Goal: Task Accomplishment & Management: Use online tool/utility

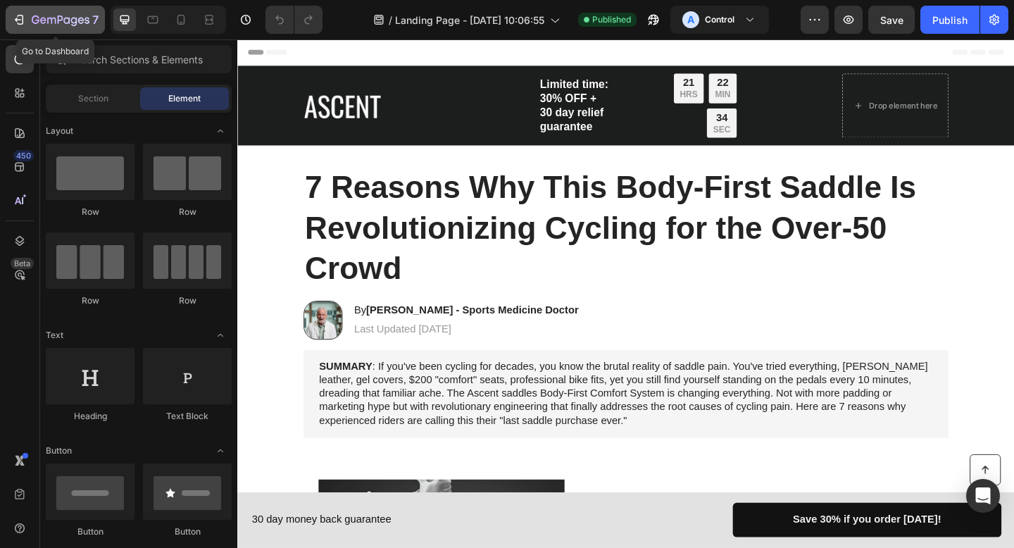
click at [20, 18] on icon "button" at bounding box center [19, 20] width 14 height 14
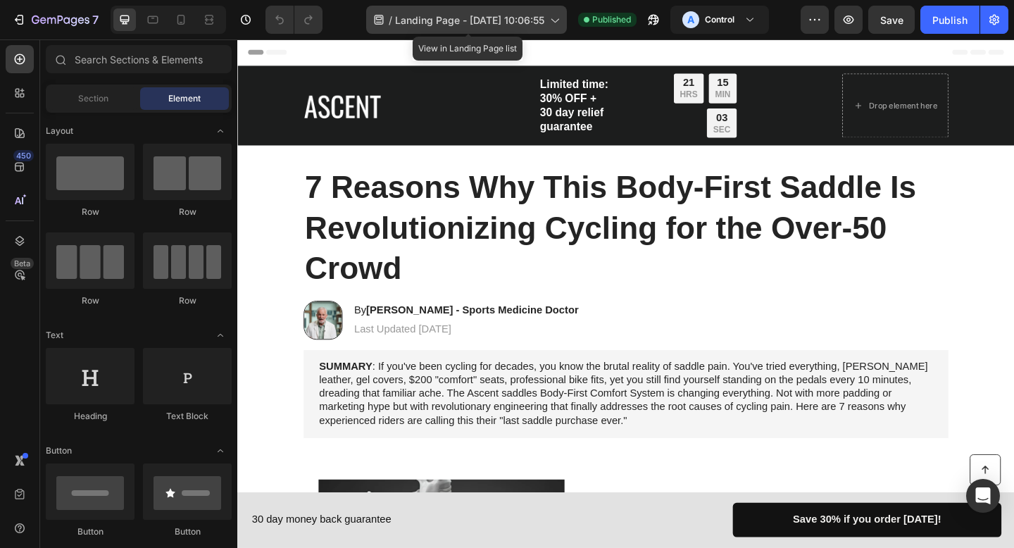
click at [546, 20] on div "/ Landing Page - [DATE] 10:06:55" at bounding box center [466, 20] width 201 height 28
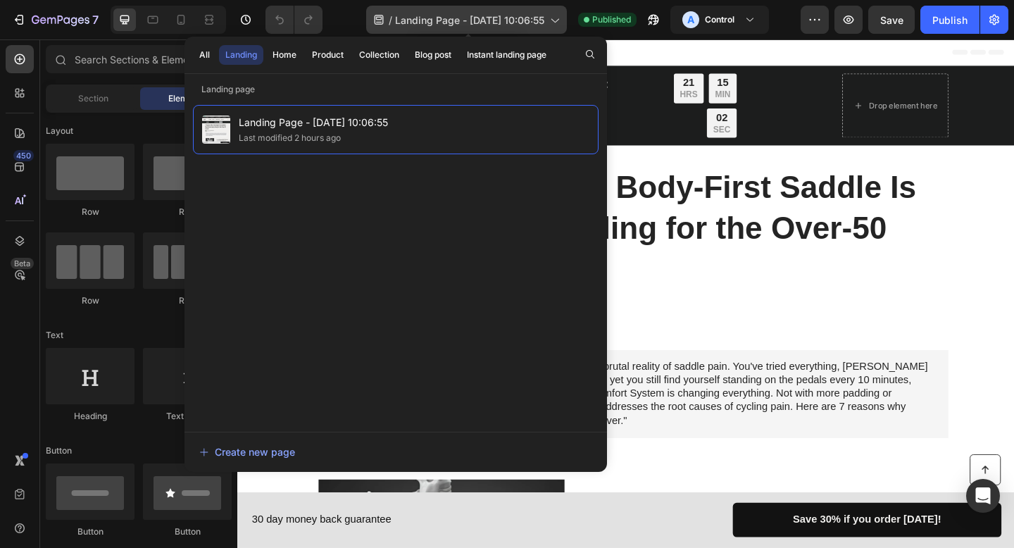
click at [546, 20] on div "/ Landing Page - [DATE] 10:06:55" at bounding box center [466, 20] width 201 height 28
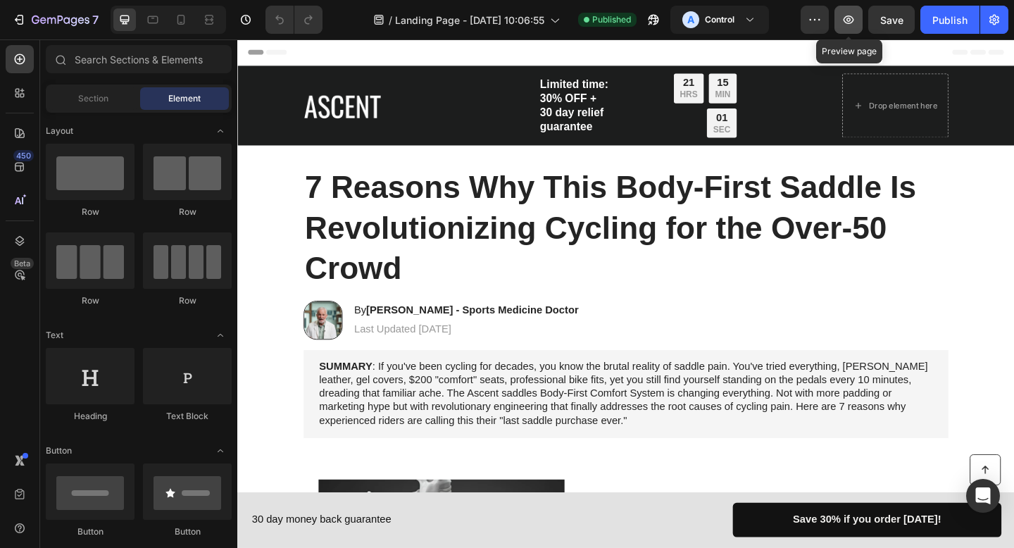
click at [852, 18] on icon "button" at bounding box center [849, 20] width 14 height 14
click at [947, 25] on div "Publish" at bounding box center [950, 20] width 35 height 15
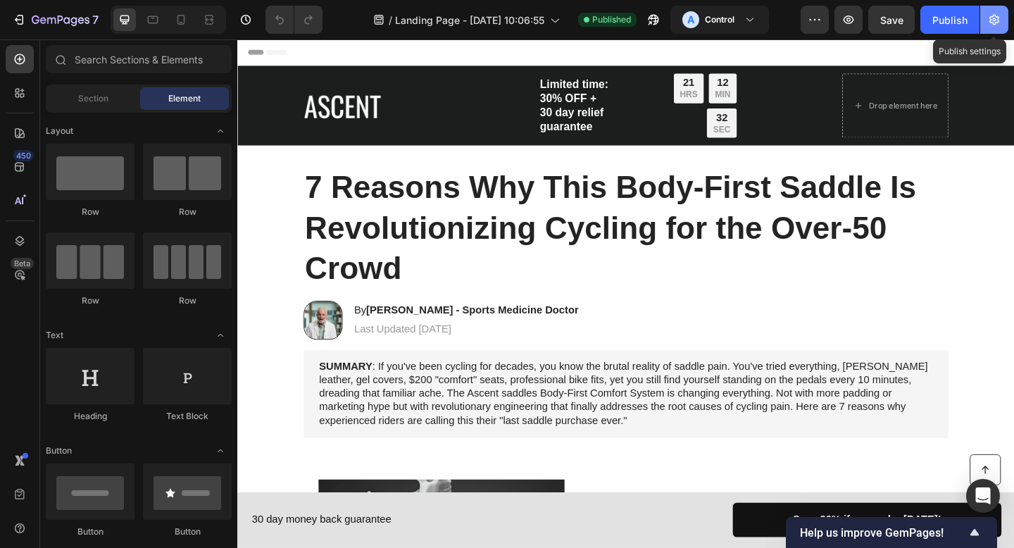
click at [988, 14] on icon "button" at bounding box center [995, 20] width 14 height 14
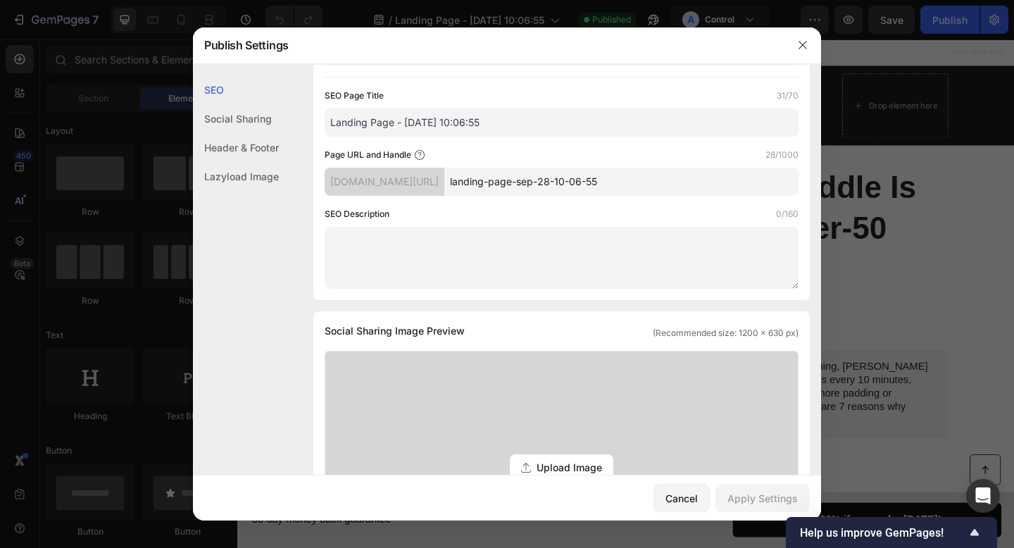
scroll to position [89, 0]
click at [805, 51] on button "button" at bounding box center [803, 45] width 23 height 23
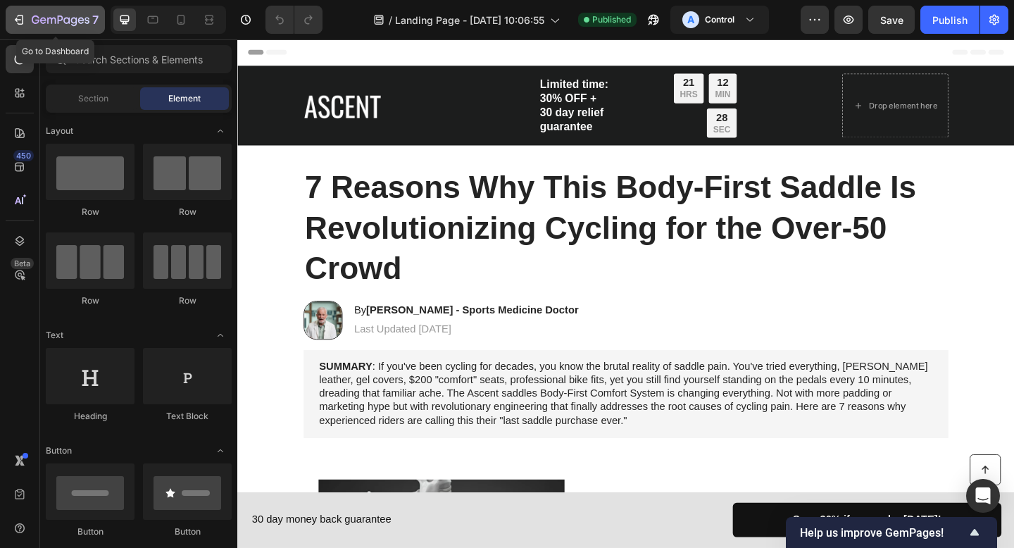
click at [20, 18] on icon "button" at bounding box center [19, 20] width 14 height 14
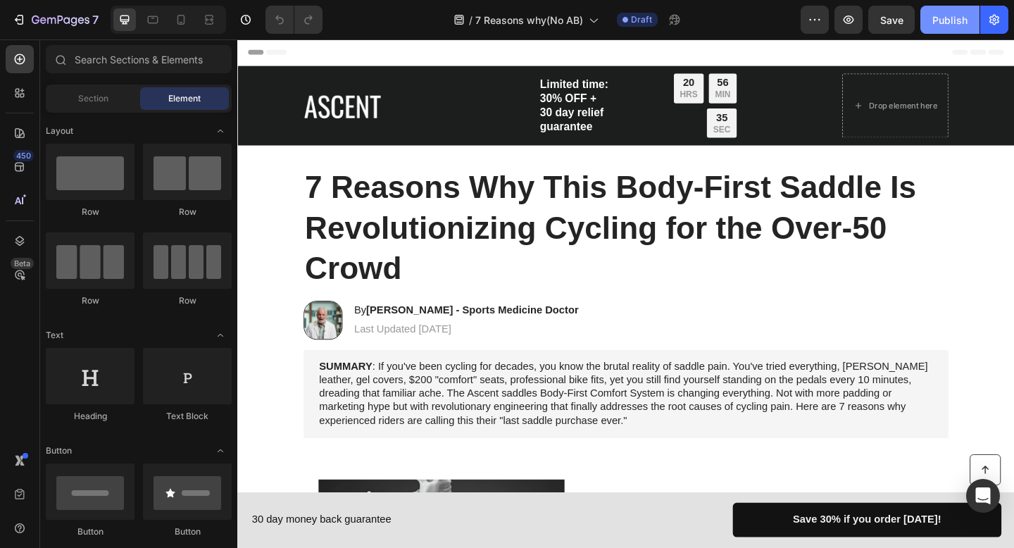
click at [932, 23] on button "Publish" at bounding box center [950, 20] width 59 height 28
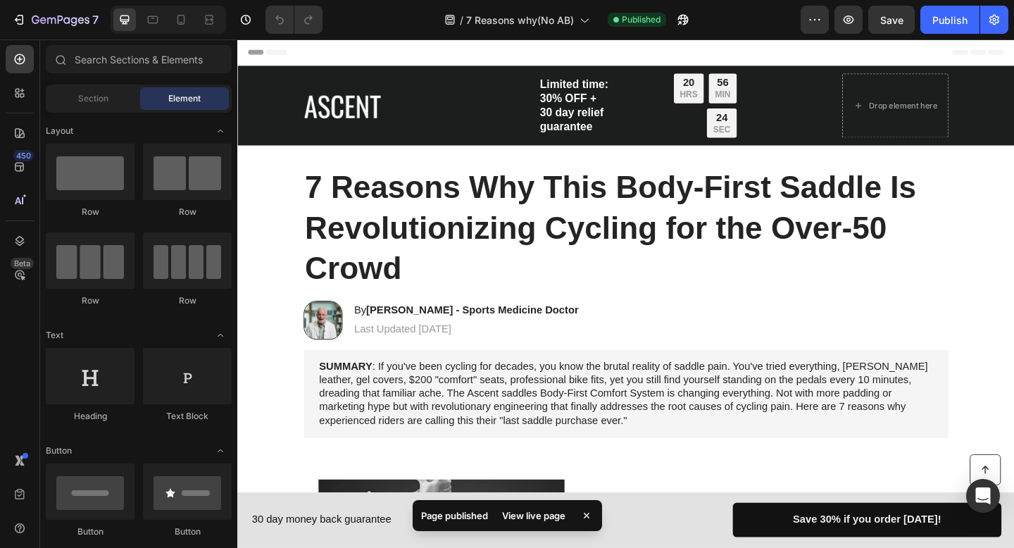
click at [542, 513] on div "View live page" at bounding box center [534, 516] width 80 height 20
